Goal: Task Accomplishment & Management: Manage account settings

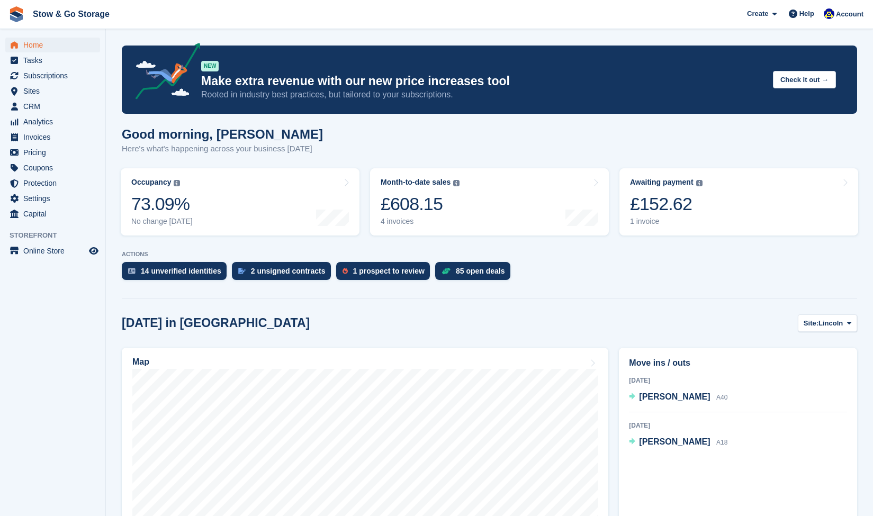
scroll to position [104, 0]
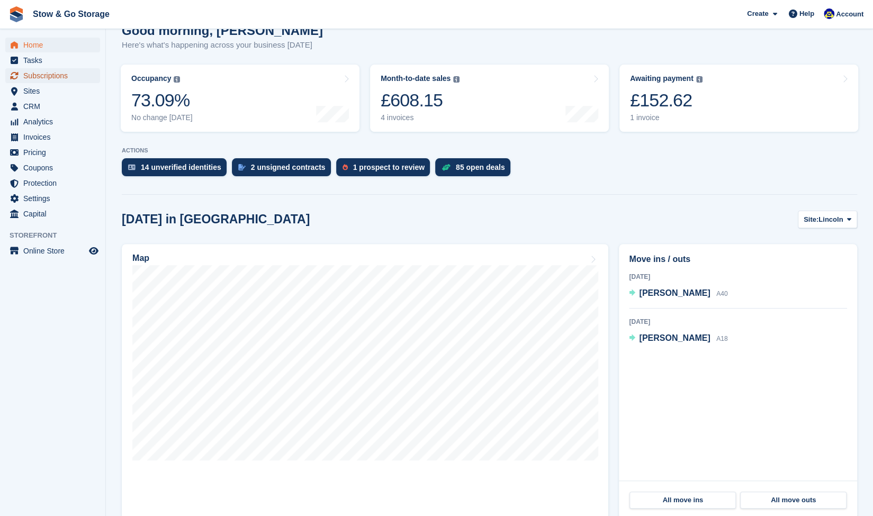
click at [52, 76] on span "Subscriptions" at bounding box center [55, 75] width 64 height 15
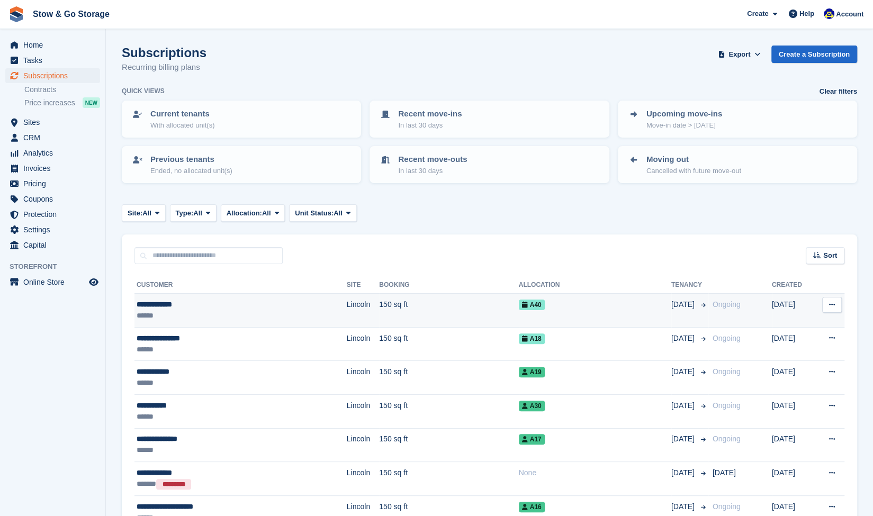
click at [347, 295] on td "Lincoln" at bounding box center [363, 311] width 33 height 34
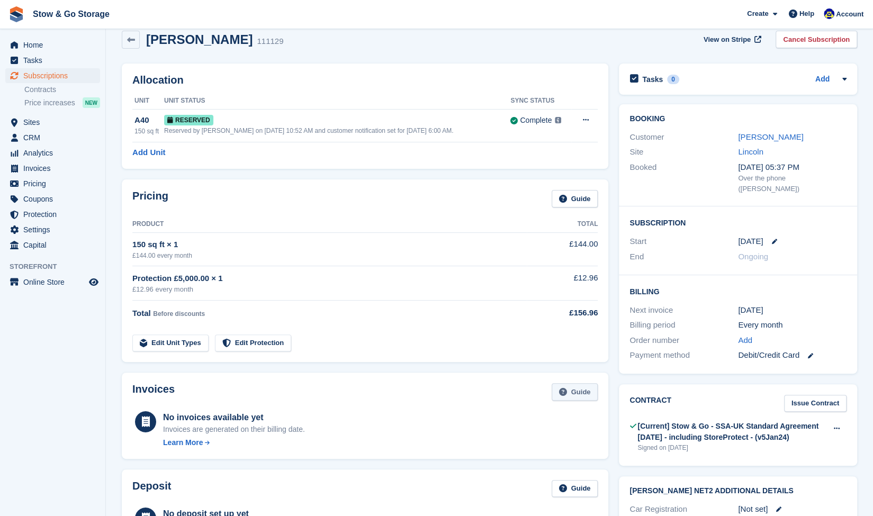
scroll to position [14, 0]
click at [765, 137] on link "[PERSON_NAME]" at bounding box center [770, 137] width 65 height 9
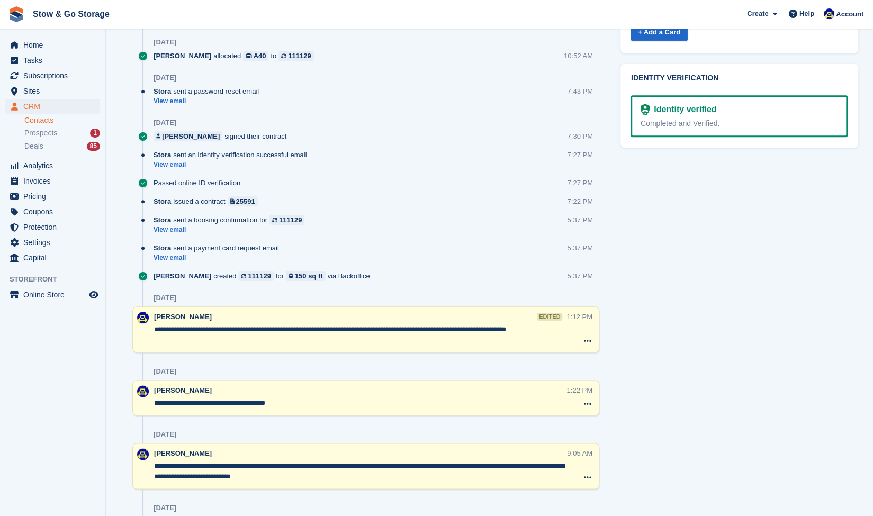
scroll to position [642, 0]
